Goal: Transaction & Acquisition: Purchase product/service

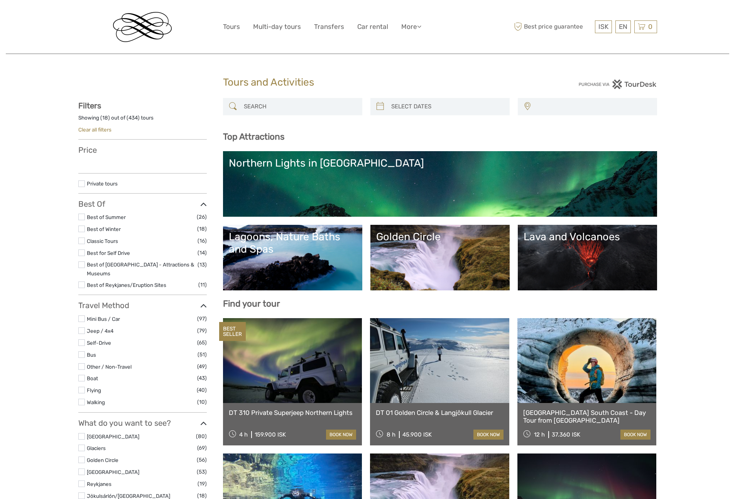
select select
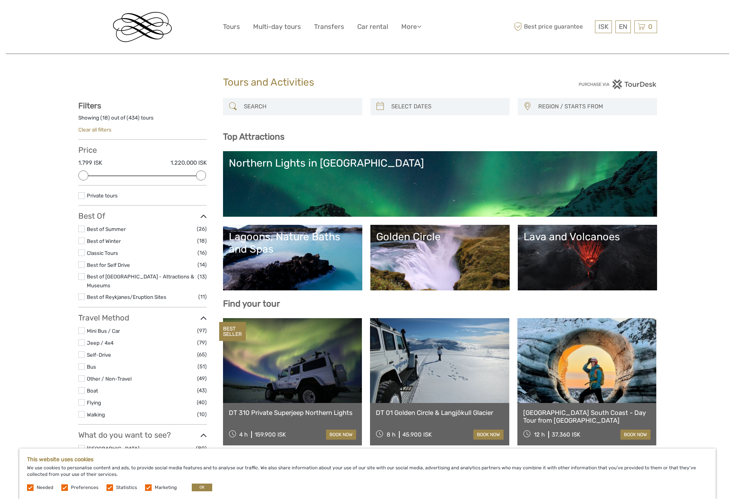
type input "[DATE]"
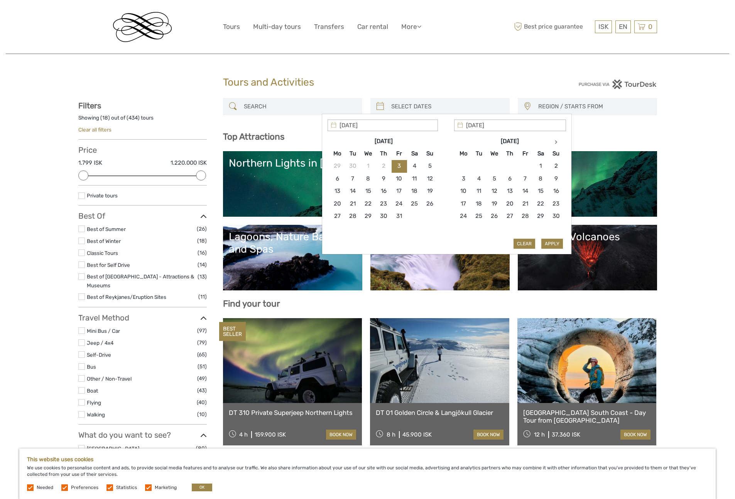
click at [418, 103] on input "search" at bounding box center [447, 106] width 118 height 13
type input "[DATE]"
type input "11/10/2025"
click at [548, 243] on button "Apply" at bounding box center [552, 244] width 22 height 10
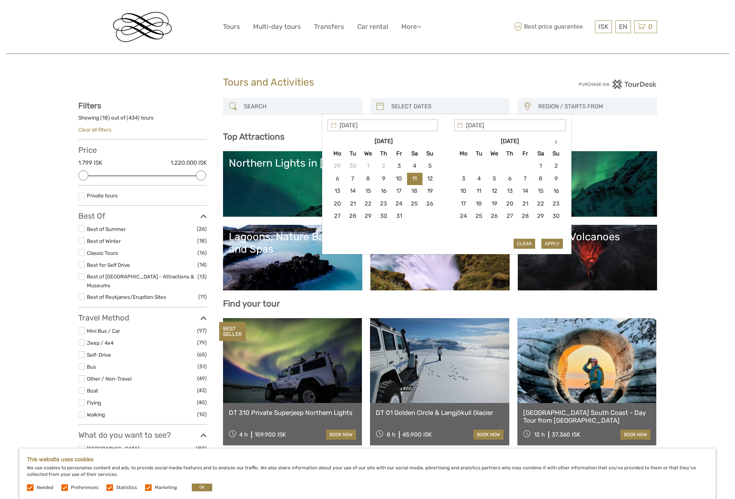
type input "[DATE] - [DATE]"
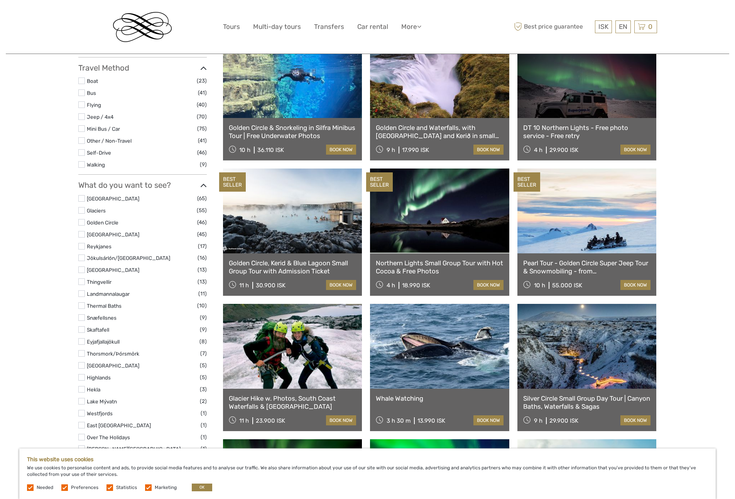
scroll to position [566, 0]
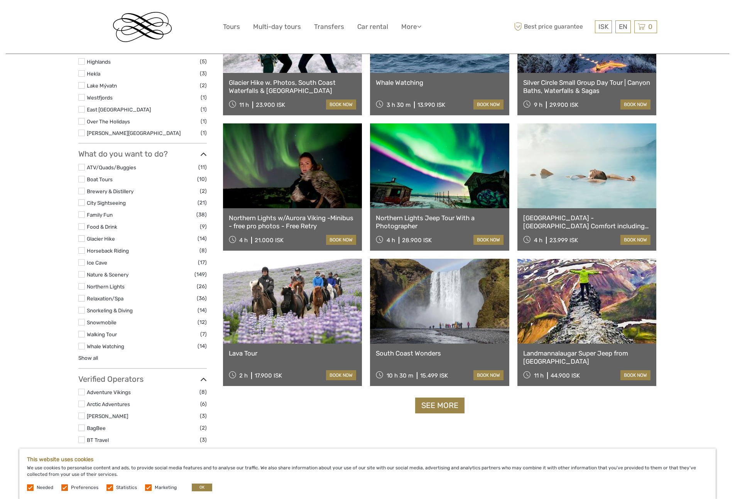
click at [548, 223] on link "[GEOGRAPHIC_DATA] - [GEOGRAPHIC_DATA] Comfort including admission" at bounding box center [587, 222] width 128 height 16
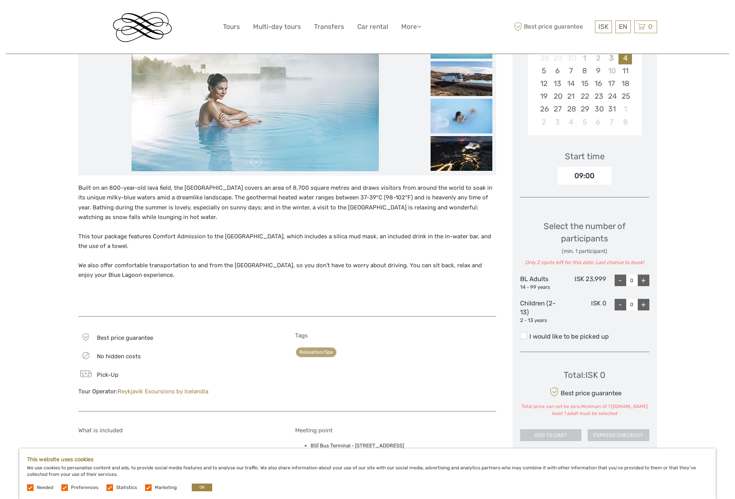
scroll to position [150, 0]
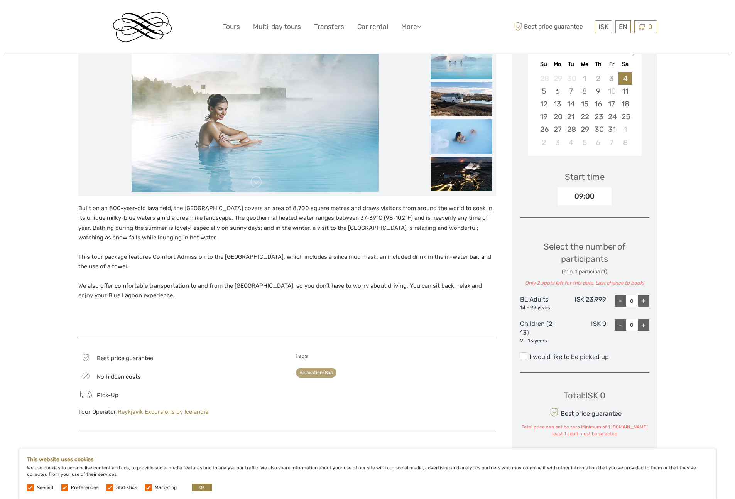
click at [580, 191] on div "09:00" at bounding box center [584, 196] width 54 height 18
click at [581, 202] on div "09:00" at bounding box center [584, 197] width 54 height 18
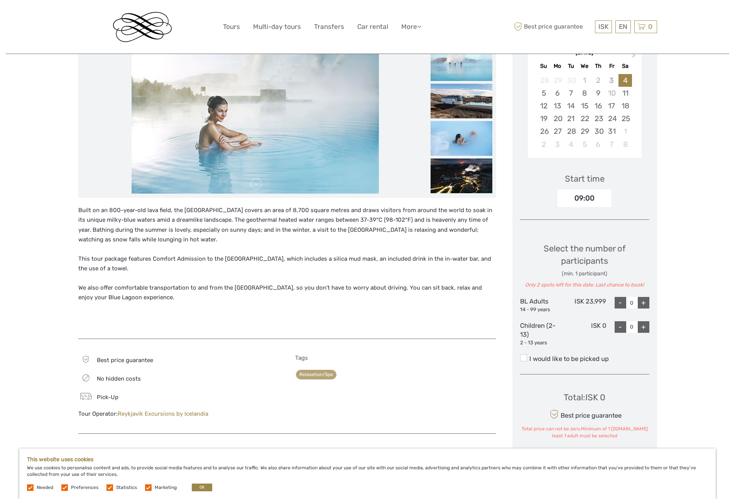
click at [581, 200] on div "09:00" at bounding box center [584, 198] width 54 height 18
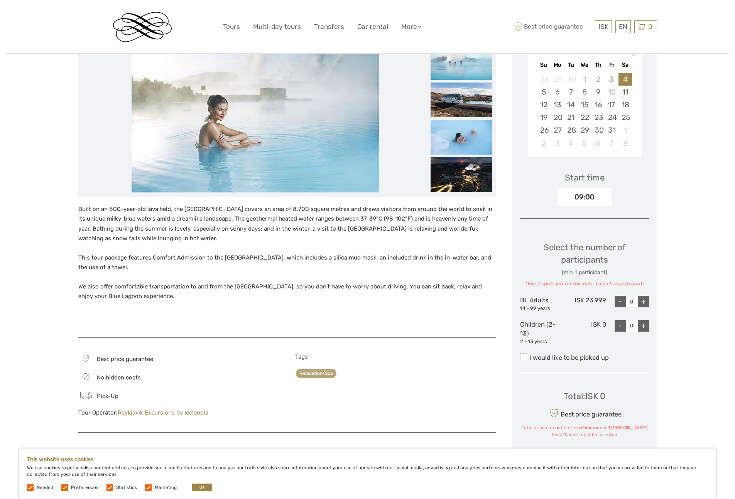
click at [263, 246] on div "Built on an 800-year-old lava field, the Blue Lagoon covers an area of 8,700 sq…" at bounding box center [287, 267] width 418 height 126
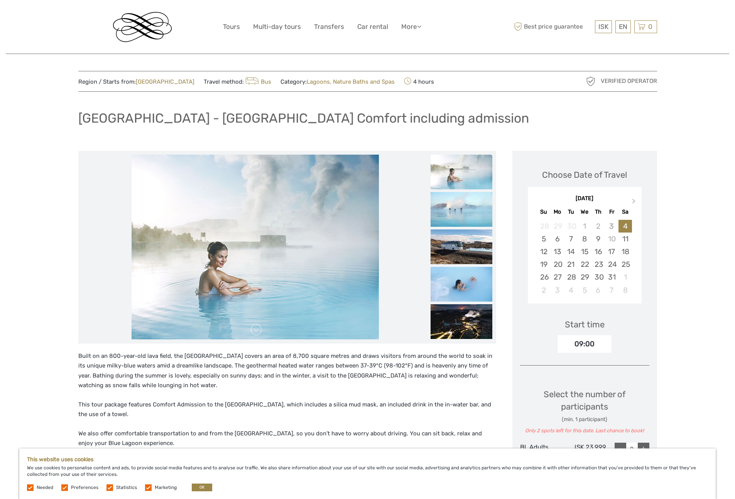
scroll to position [0, 0]
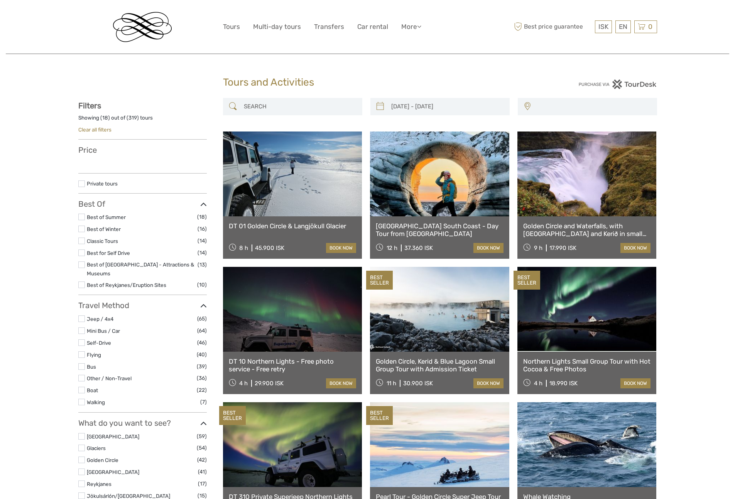
select select
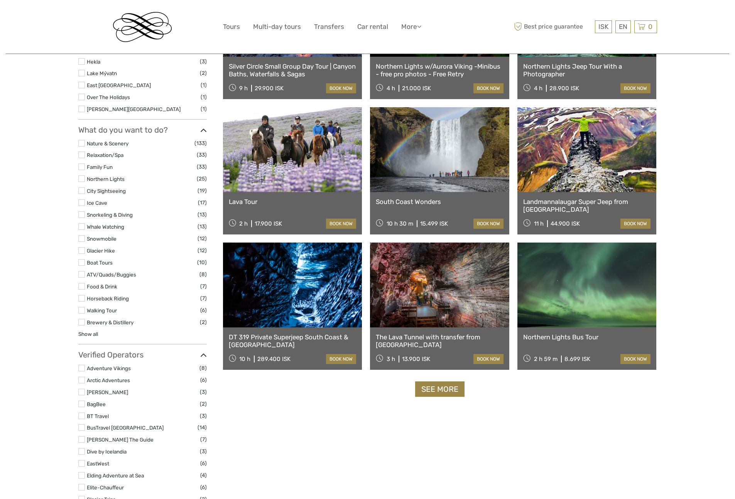
type input "10/10/2025 - 10/10/2025"
select select
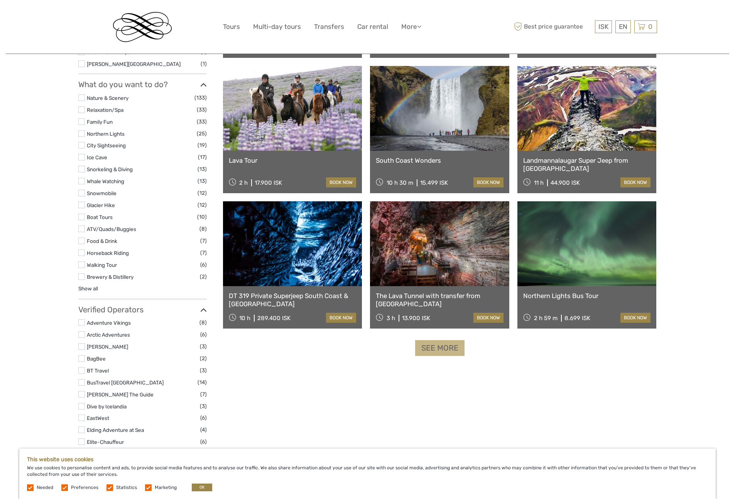
click at [440, 350] on link "See more" at bounding box center [439, 348] width 49 height 16
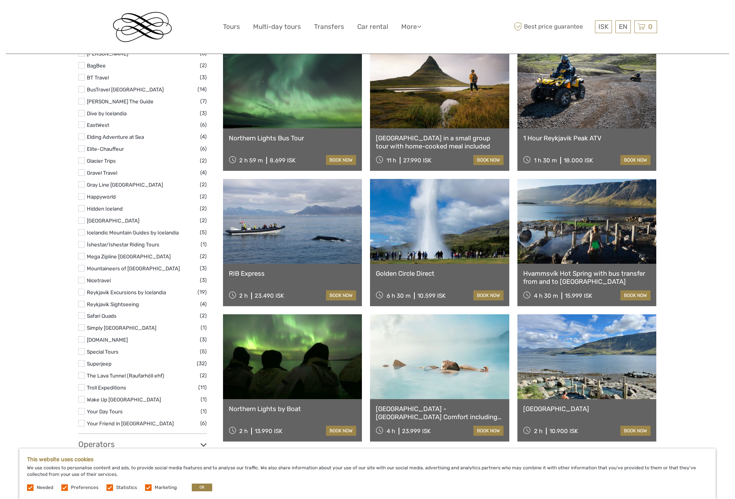
scroll to position [918, 0]
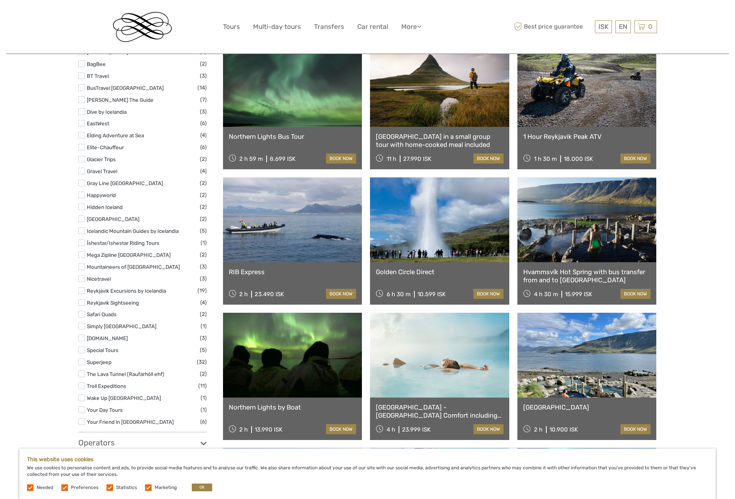
click at [413, 241] on link at bounding box center [439, 219] width 139 height 85
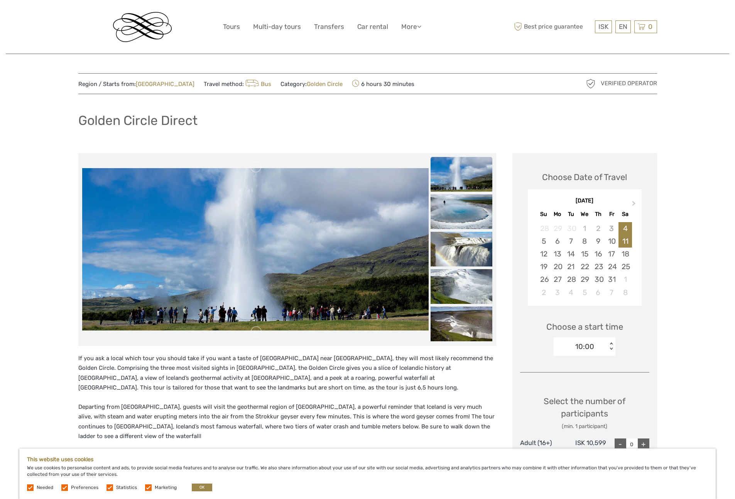
click at [622, 238] on div "11" at bounding box center [624, 241] width 13 height 13
click at [594, 346] on div "10:00" at bounding box center [580, 347] width 54 height 12
click at [592, 382] on div "12:30" at bounding box center [584, 382] width 54 height 13
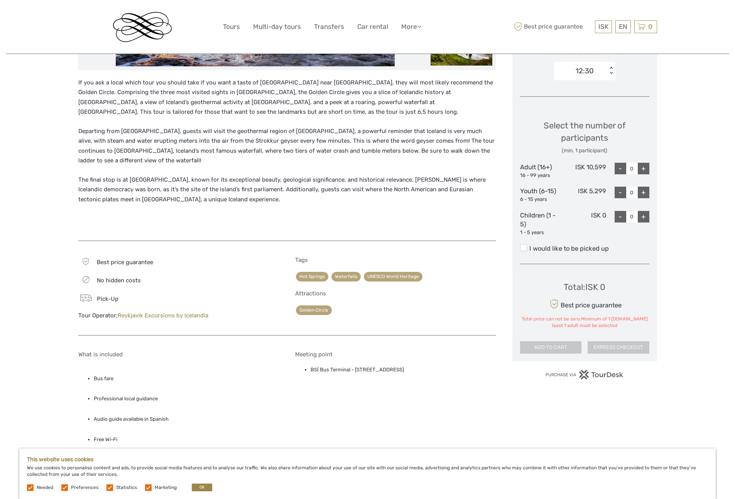
scroll to position [278, 0]
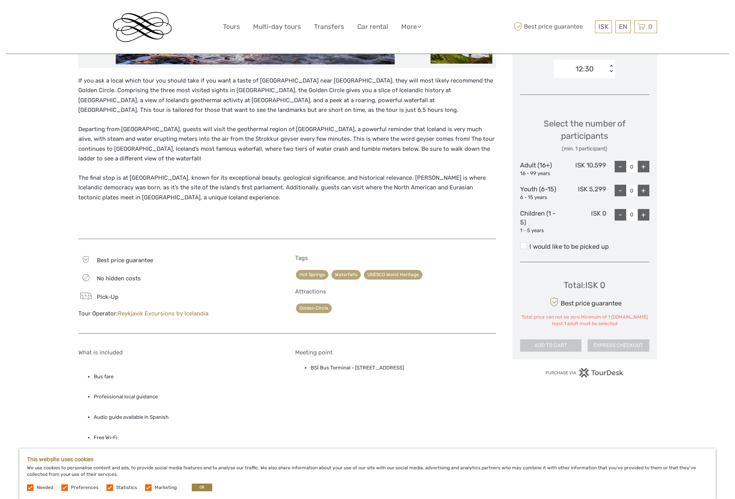
click at [644, 168] on div "+" at bounding box center [643, 167] width 12 height 12
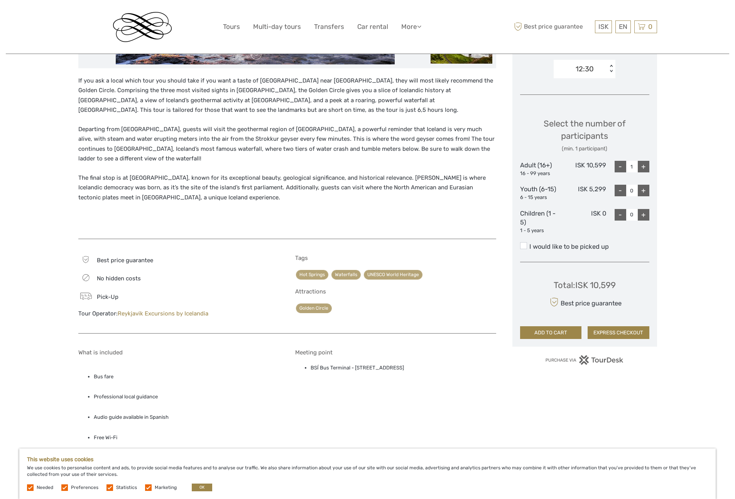
click at [644, 168] on div "+" at bounding box center [643, 167] width 12 height 12
type input "2"
click at [643, 215] on div "+" at bounding box center [643, 215] width 12 height 12
type input "1"
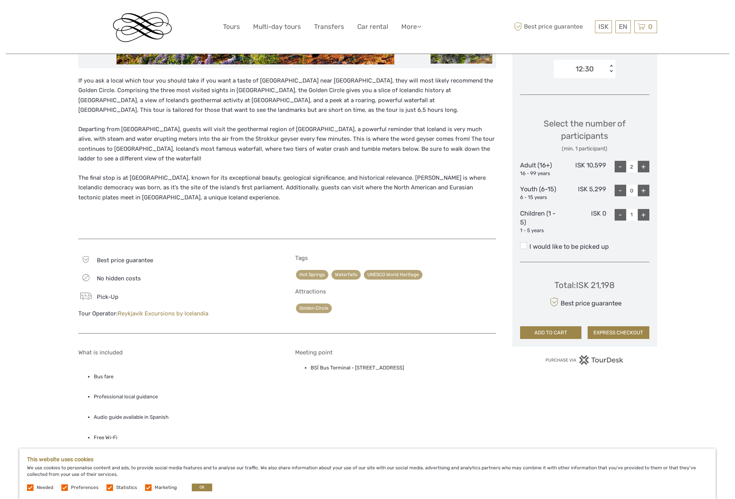
click at [571, 245] on label "I would like to be picked up" at bounding box center [584, 246] width 129 height 9
click at [529, 244] on input "I would like to be picked up" at bounding box center [529, 244] width 0 height 0
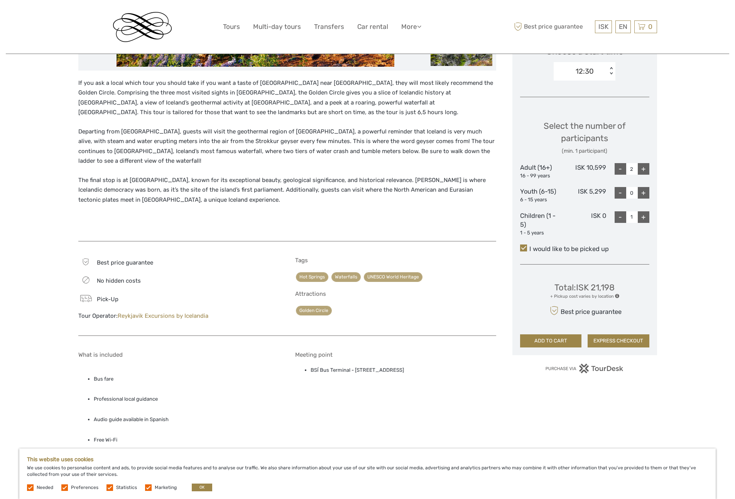
click at [548, 248] on label "I would like to be picked up" at bounding box center [584, 248] width 129 height 9
click at [529, 246] on input "I would like to be picked up" at bounding box center [529, 246] width 0 height 0
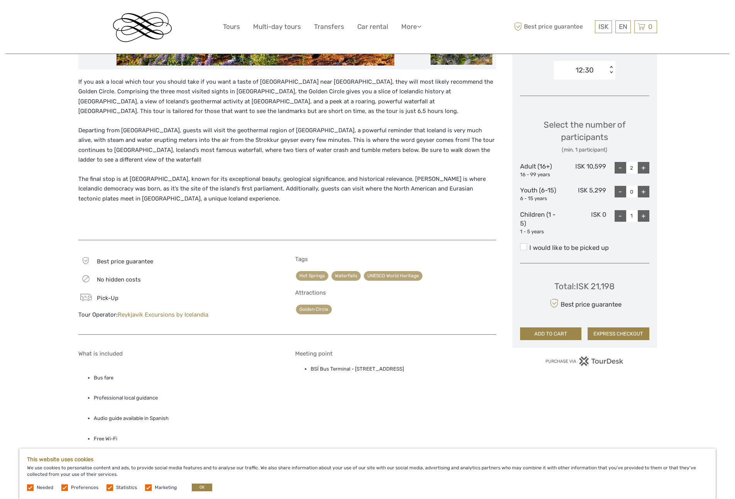
scroll to position [277, 0]
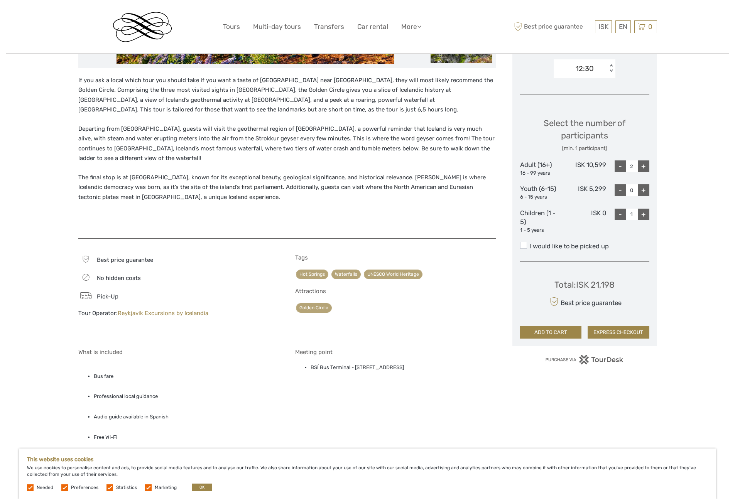
click at [548, 248] on label "I would like to be picked up" at bounding box center [584, 246] width 129 height 9
click at [529, 243] on input "I would like to be picked up" at bounding box center [529, 243] width 0 height 0
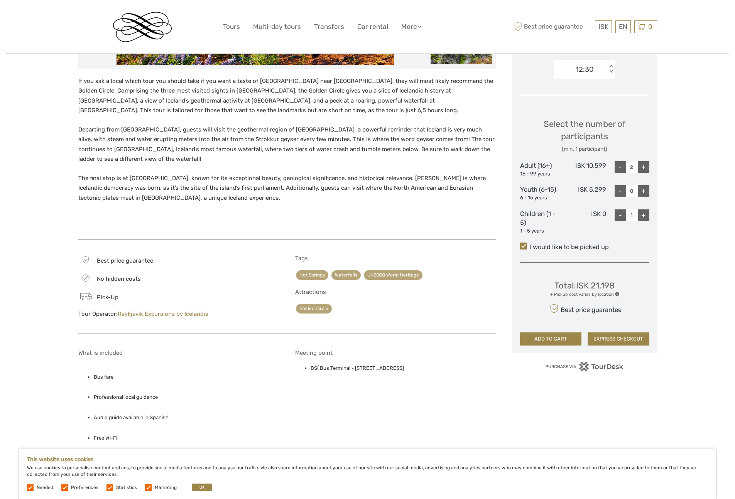
click at [615, 294] on span at bounding box center [617, 294] width 4 height 4
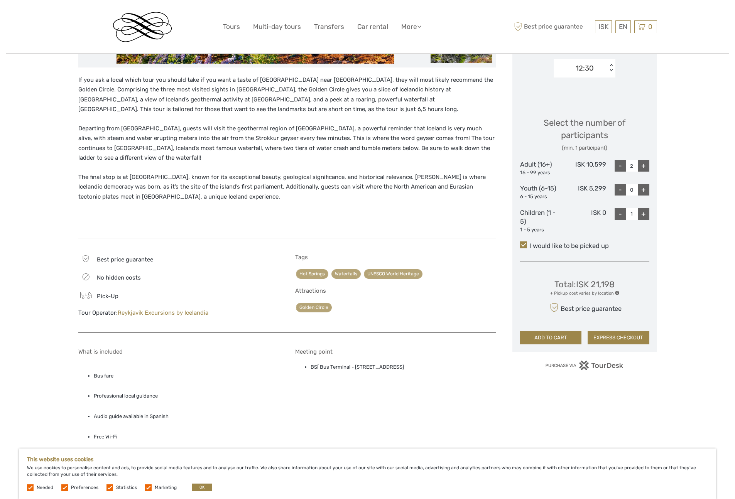
scroll to position [280, 0]
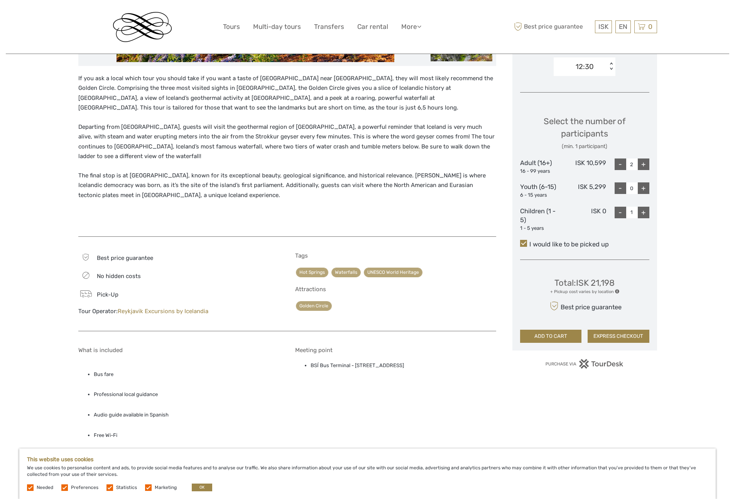
click at [616, 293] on span at bounding box center [617, 291] width 4 height 4
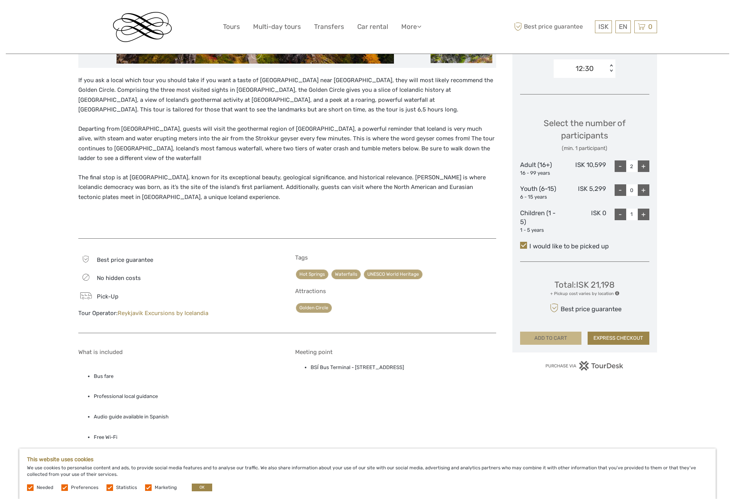
click at [554, 334] on button "ADD TO CART" at bounding box center [551, 338] width 62 height 13
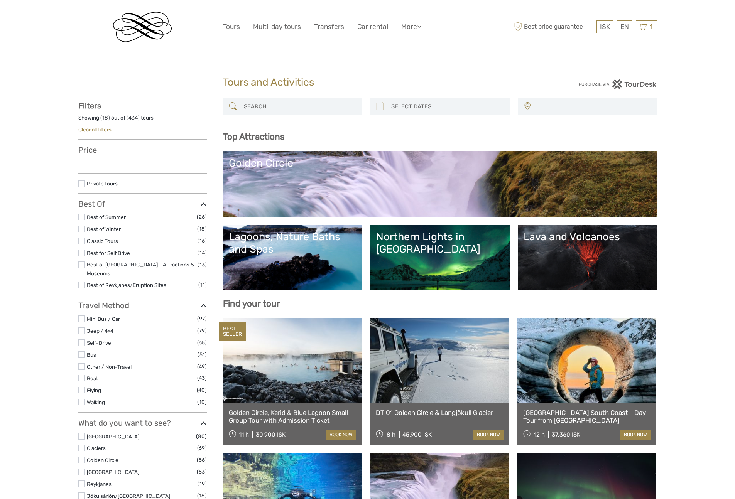
select select
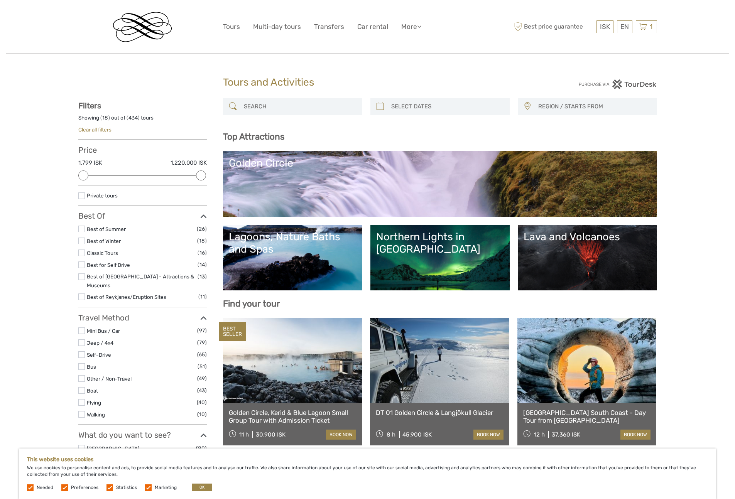
type input "03/10/2025"
click at [417, 109] on input "search" at bounding box center [447, 106] width 118 height 13
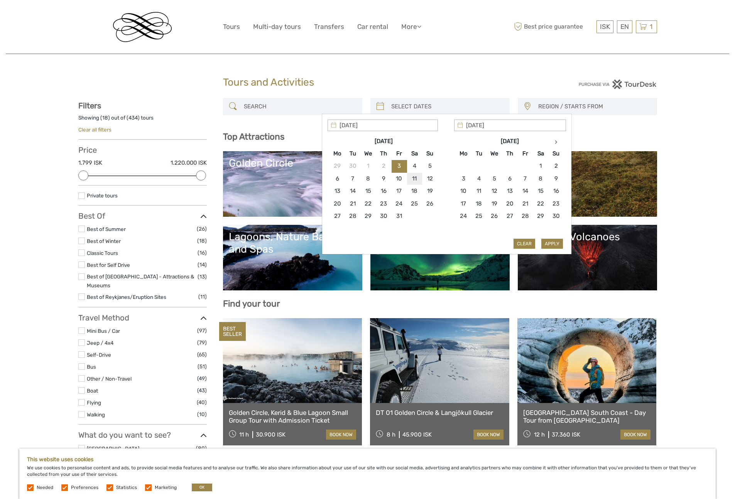
type input "11/10/2025"
click at [555, 241] on button "Apply" at bounding box center [552, 244] width 22 height 10
type input "11/10/2025 - 11/10/2025"
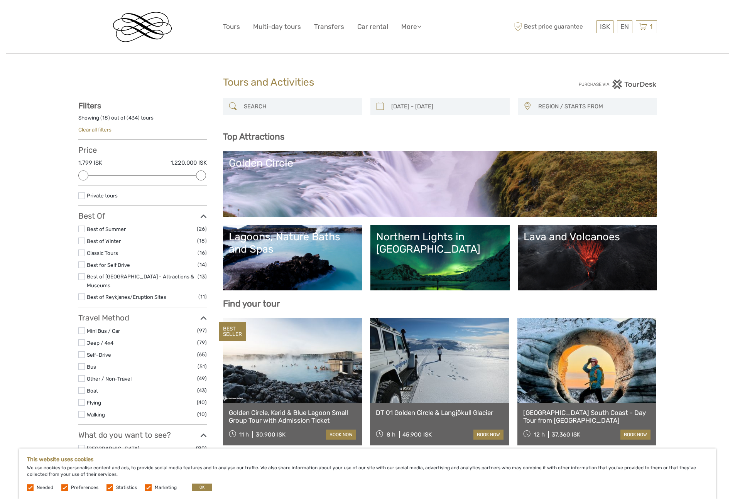
click at [546, 111] on div "11/10/2025 - 11/10/2025 REGION / STARTS FROM Capital Region North Reykjanes / K…" at bounding box center [440, 110] width 434 height 25
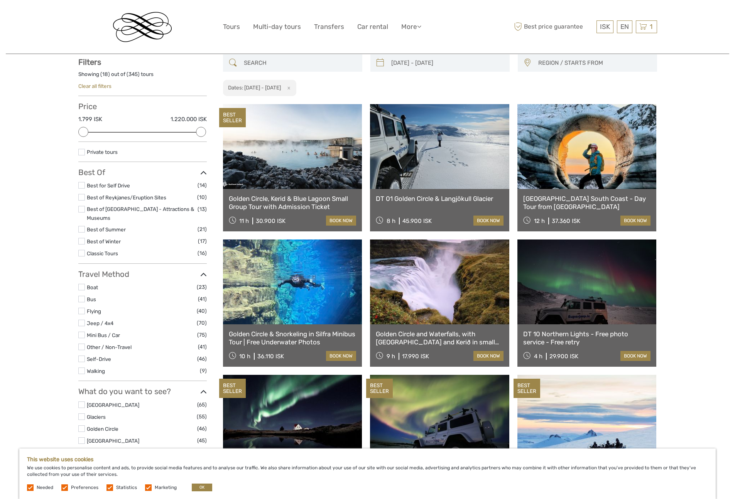
scroll to position [44, 0]
click at [552, 64] on span "REGION / STARTS FROM" at bounding box center [593, 62] width 118 height 13
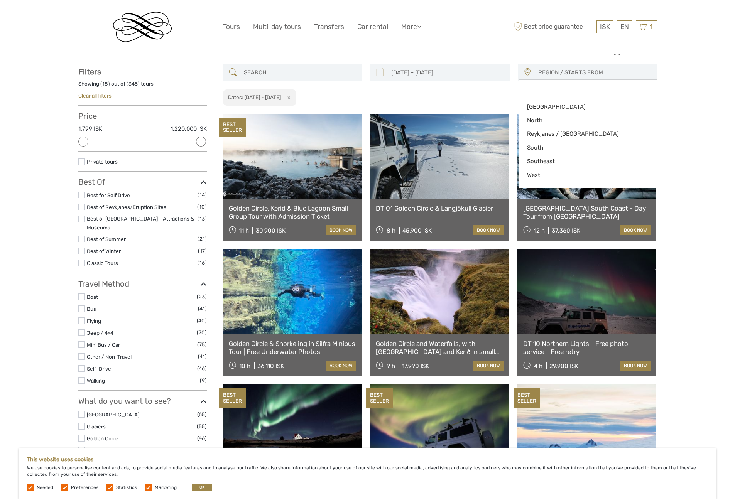
scroll to position [5, 0]
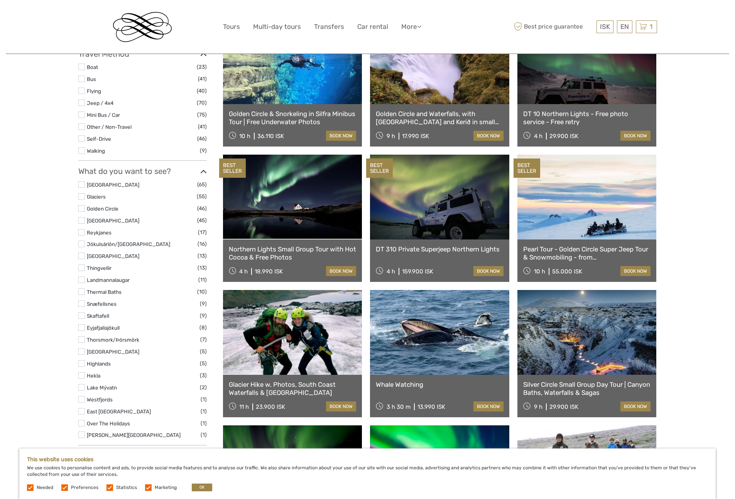
scroll to position [265, 0]
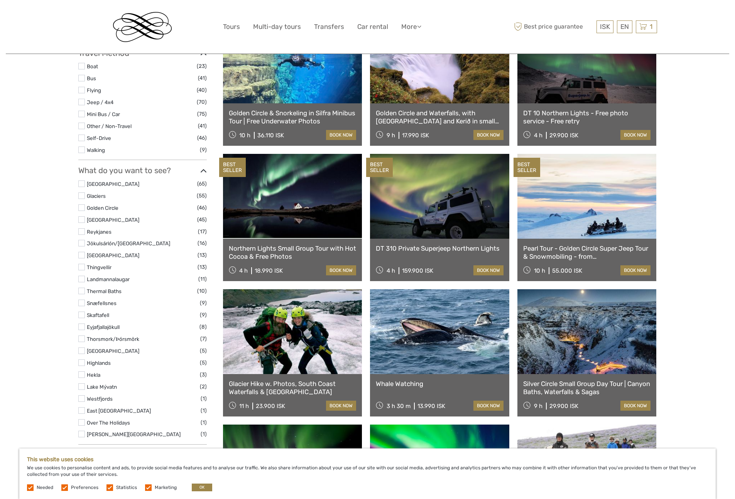
click at [426, 198] on link at bounding box center [439, 196] width 139 height 85
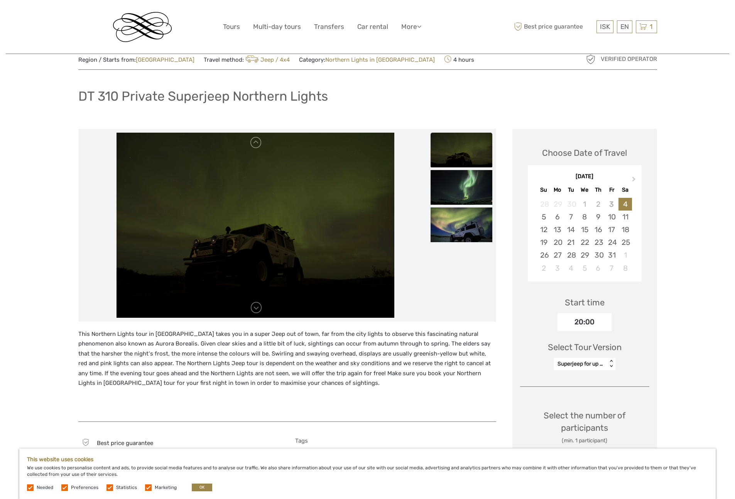
scroll to position [20, 0]
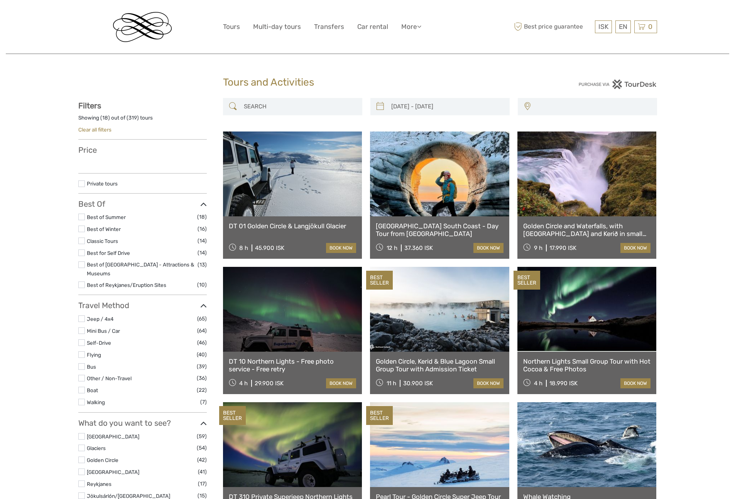
select select
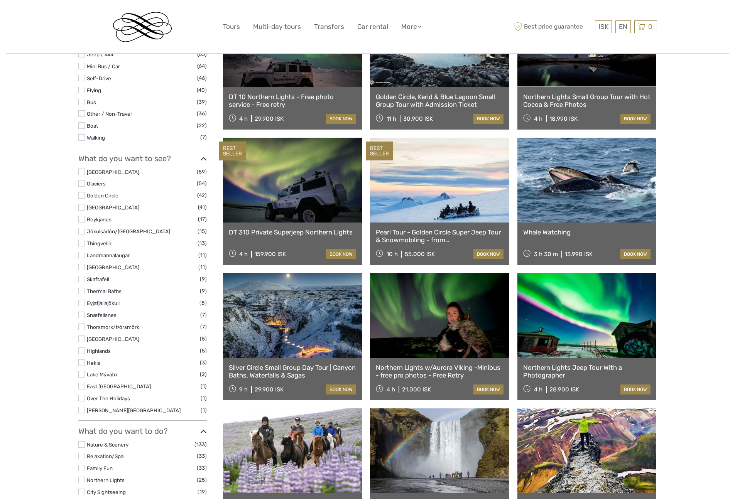
type input "[DATE] - [DATE]"
select select
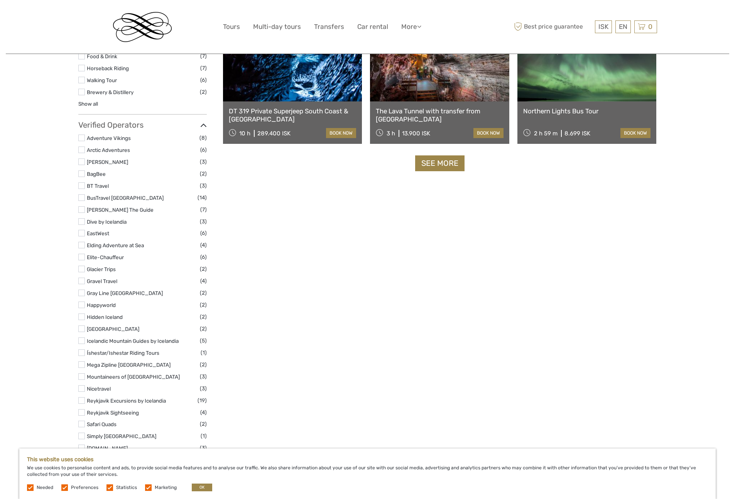
scroll to position [807, 0]
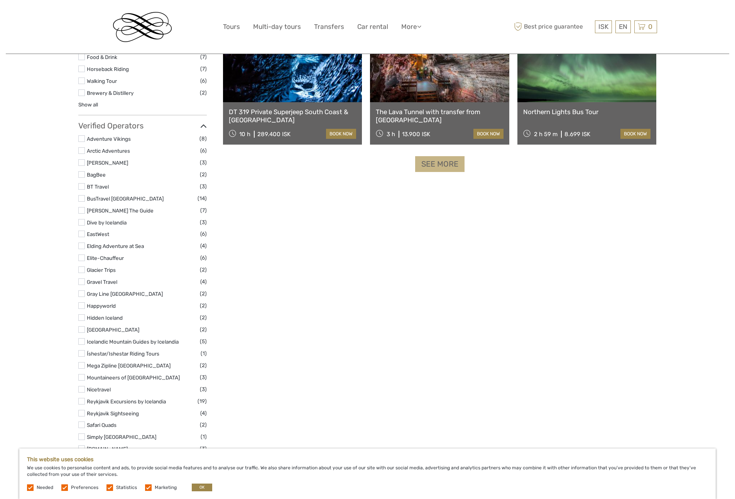
click at [434, 162] on link "See more" at bounding box center [439, 164] width 49 height 16
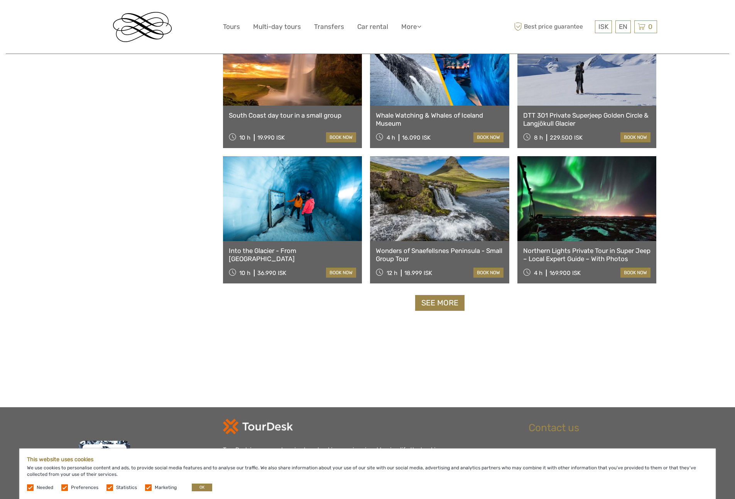
scroll to position [1483, 0]
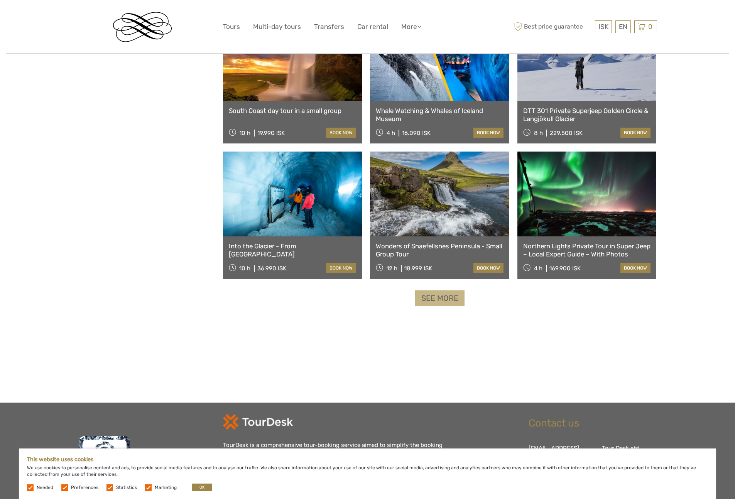
click at [438, 302] on link "See more" at bounding box center [439, 298] width 49 height 16
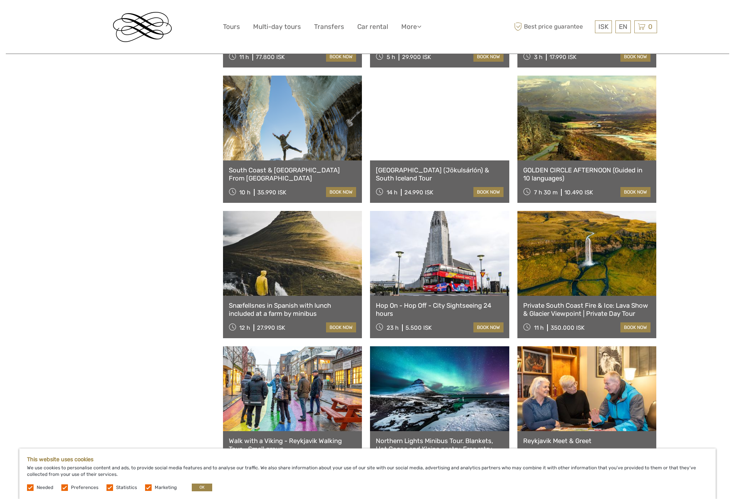
scroll to position [1840, 0]
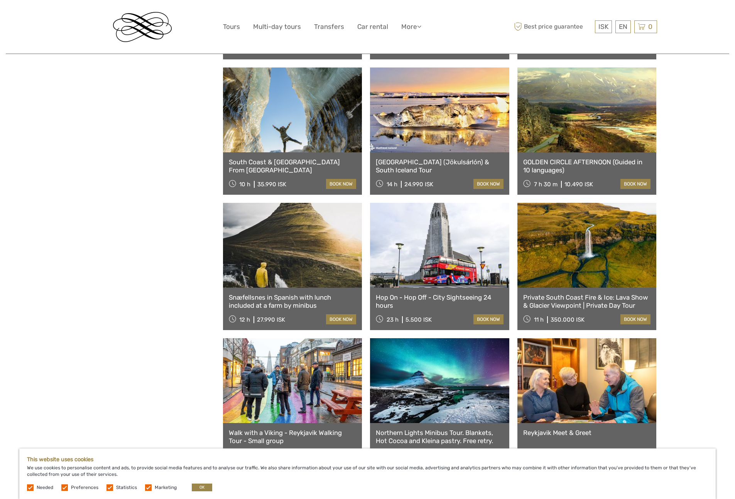
click at [558, 163] on link "GOLDEN CIRCLE AFTERNOON (Guided in 10 languages)" at bounding box center [587, 166] width 128 height 16
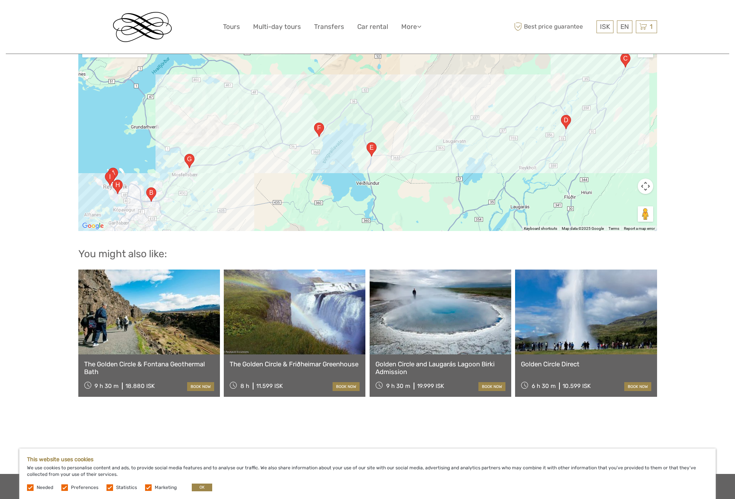
scroll to position [1044, 0]
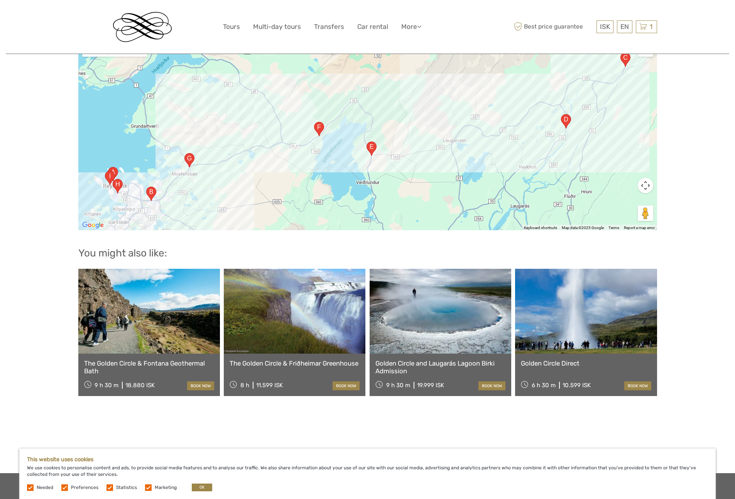
click at [184, 153] on area "36, 270 Mosfellsbær, Iceland" at bounding box center [184, 153] width 0 height 0
click at [146, 187] on area "Nesbraut, 110 Reykjavík, Iceland" at bounding box center [146, 187] width 0 height 0
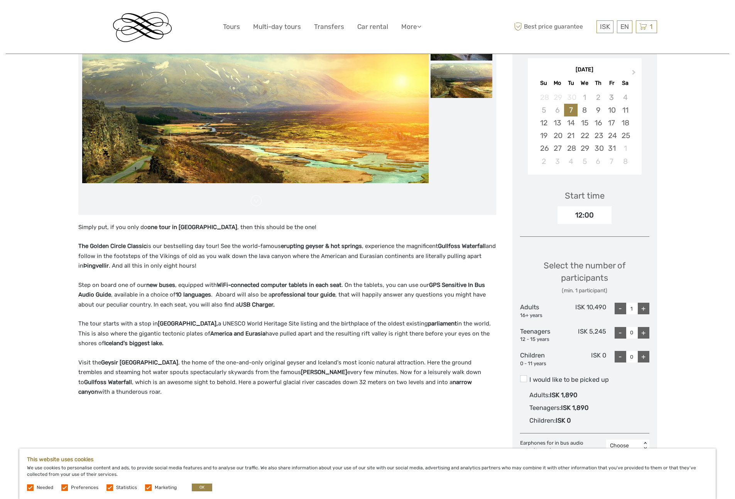
scroll to position [0, 0]
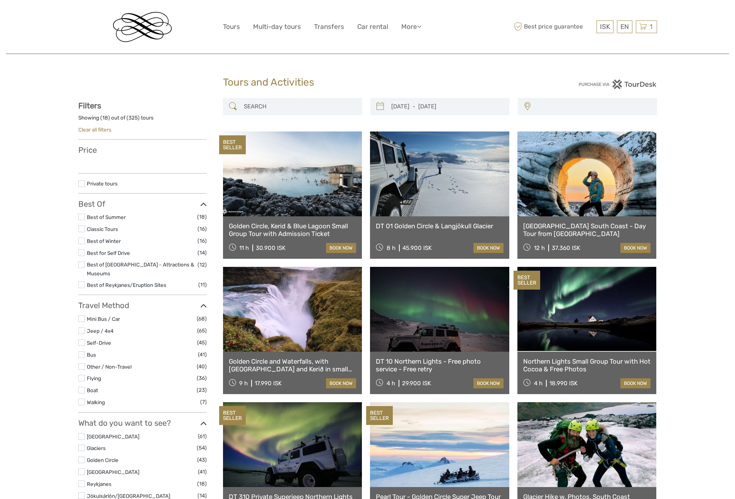
select select
type input "[DATE] - [DATE]"
select select
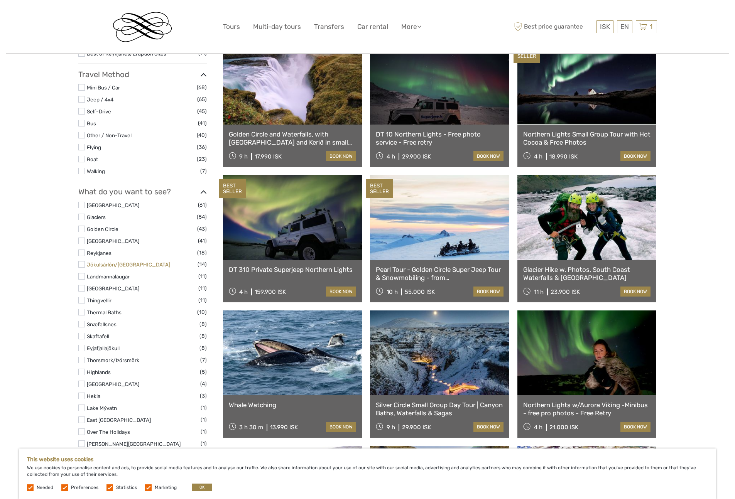
scroll to position [245, 0]
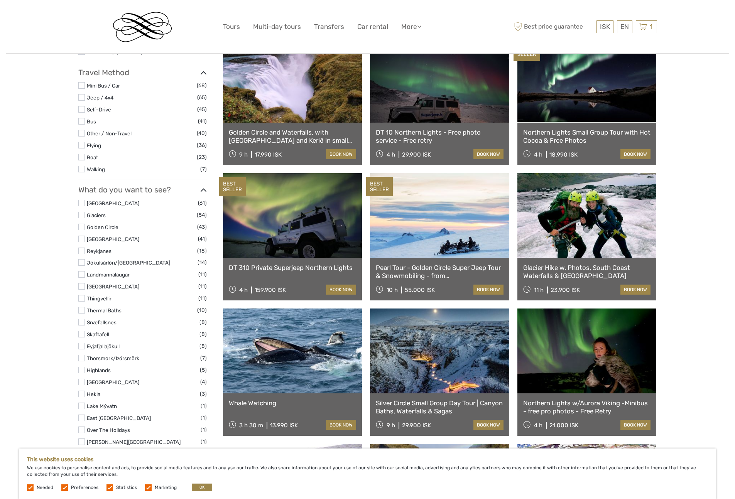
click at [85, 222] on li "Golden Circle (43)" at bounding box center [142, 226] width 128 height 9
click at [82, 224] on label at bounding box center [81, 227] width 7 height 7
click at [0, 0] on input "checkbox" at bounding box center [0, 0] width 0 height 0
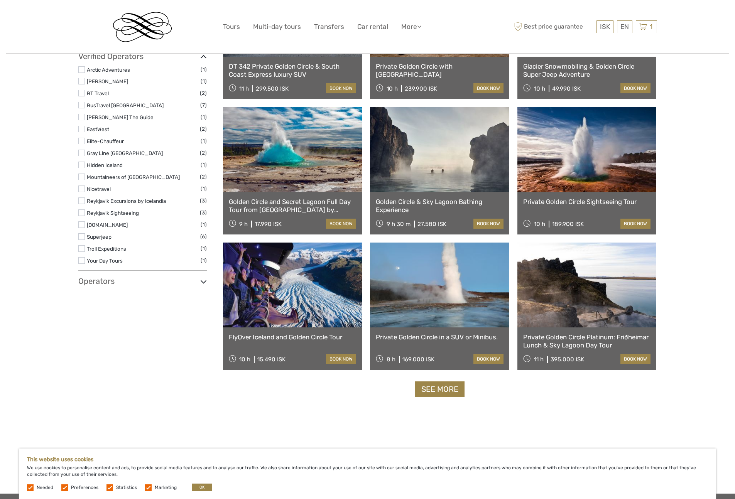
scroll to position [587, 0]
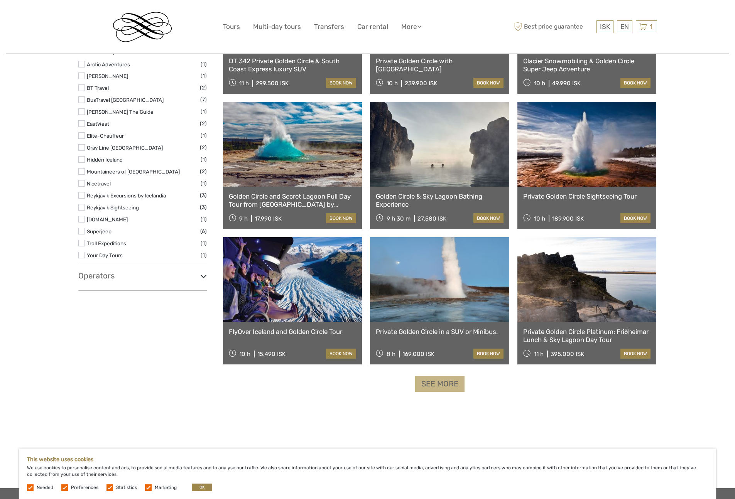
click at [447, 389] on link "See more" at bounding box center [439, 384] width 49 height 16
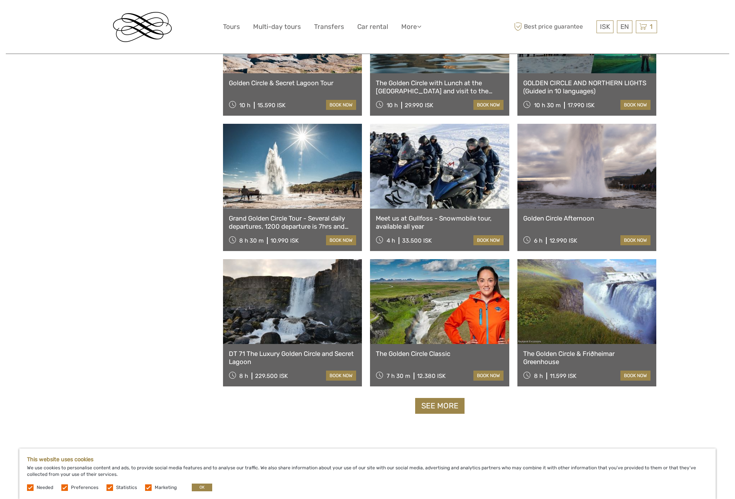
scroll to position [1378, 0]
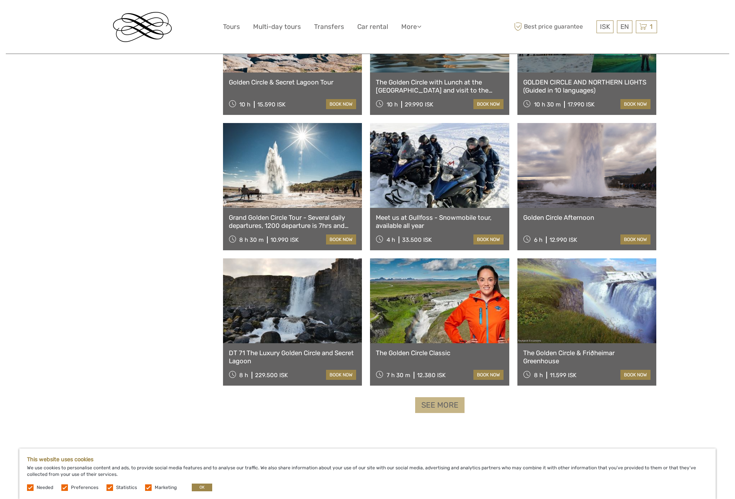
click at [428, 407] on link "See more" at bounding box center [439, 405] width 49 height 16
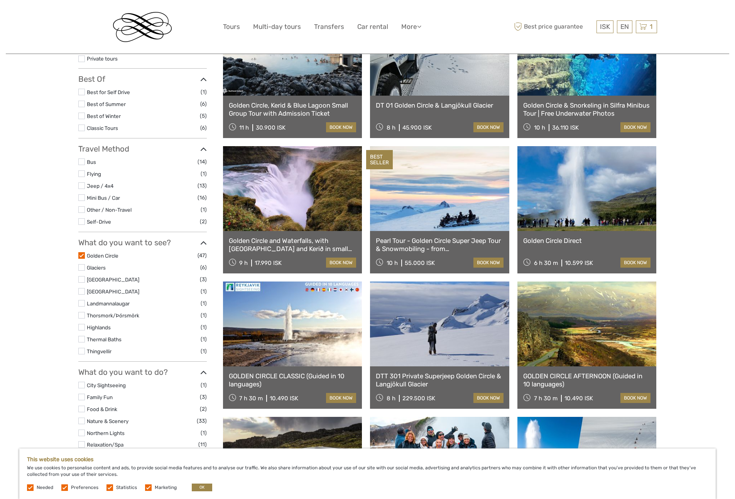
scroll to position [138, 0]
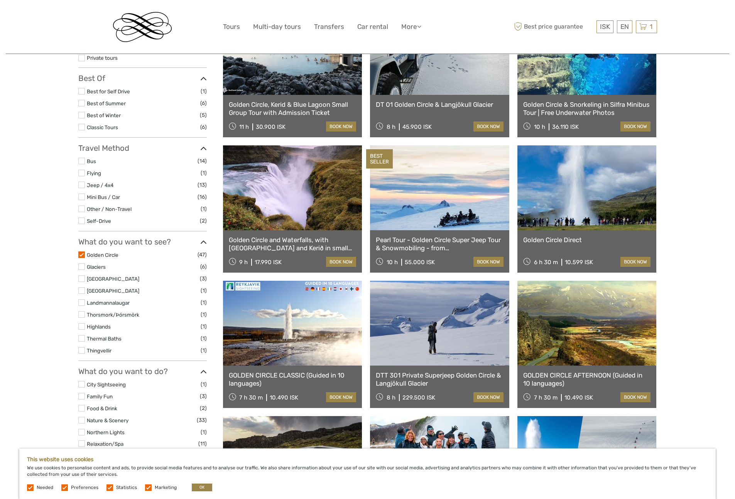
click at [569, 181] on link at bounding box center [586, 187] width 139 height 85
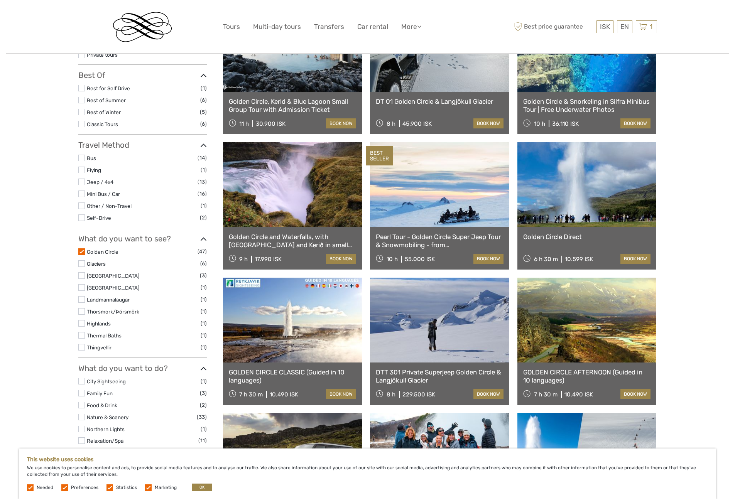
click at [566, 240] on link "Golden Circle Direct" at bounding box center [587, 237] width 128 height 8
